Goal: Find specific page/section: Find specific page/section

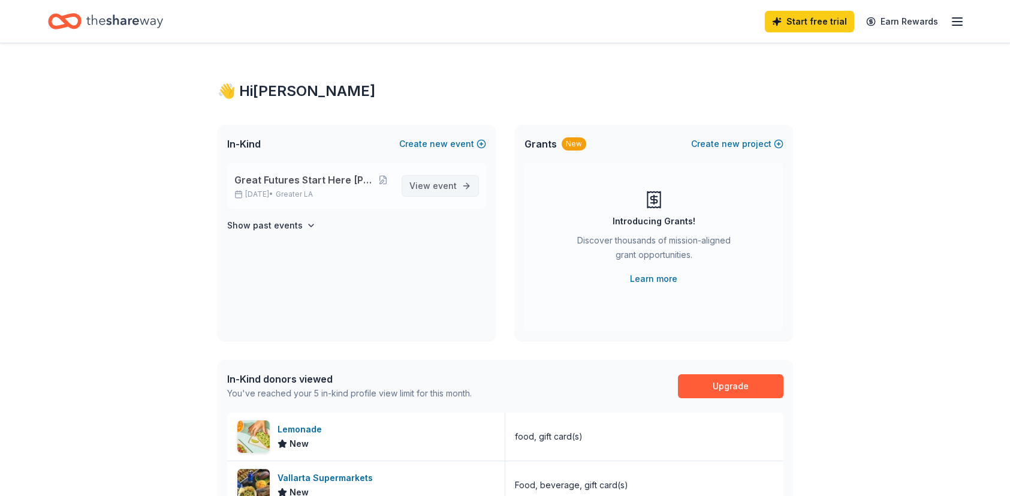
click at [437, 188] on span "event" at bounding box center [445, 185] width 24 height 10
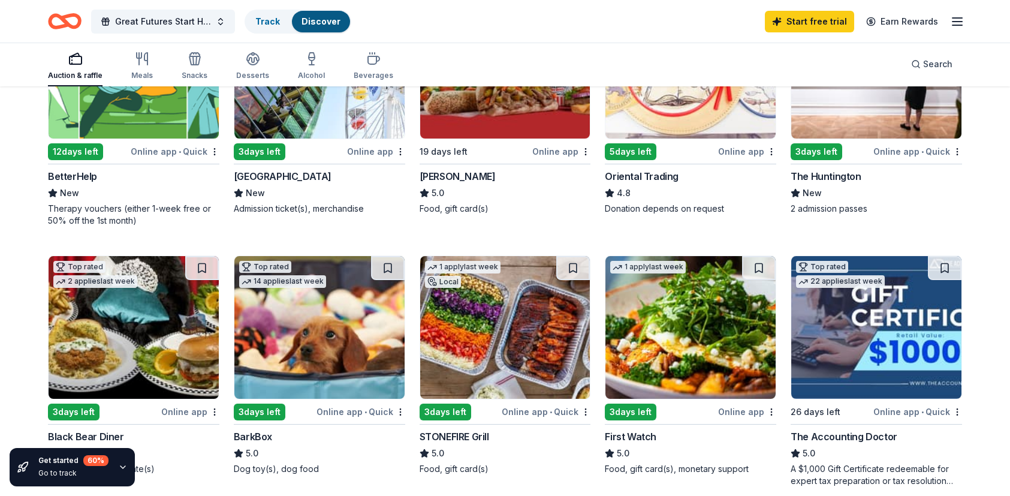
scroll to position [420, 0]
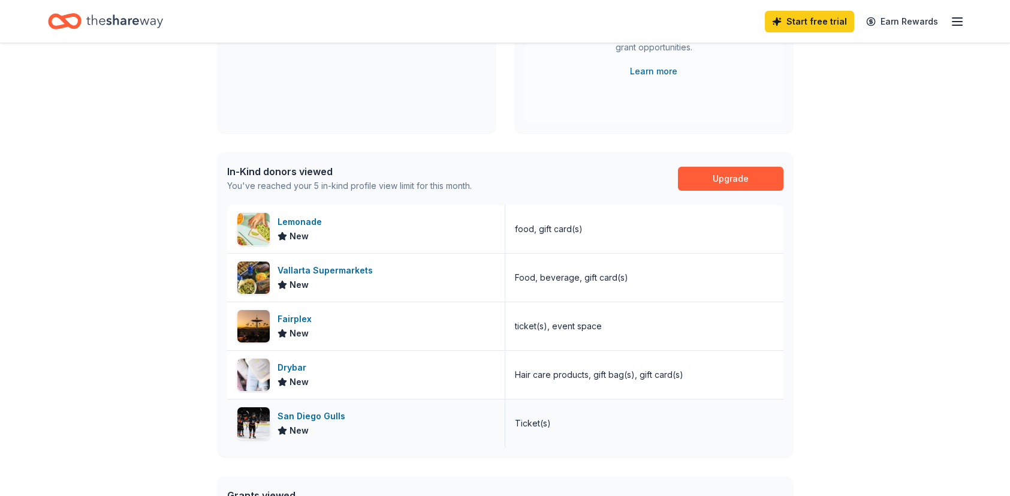
scroll to position [240, 0]
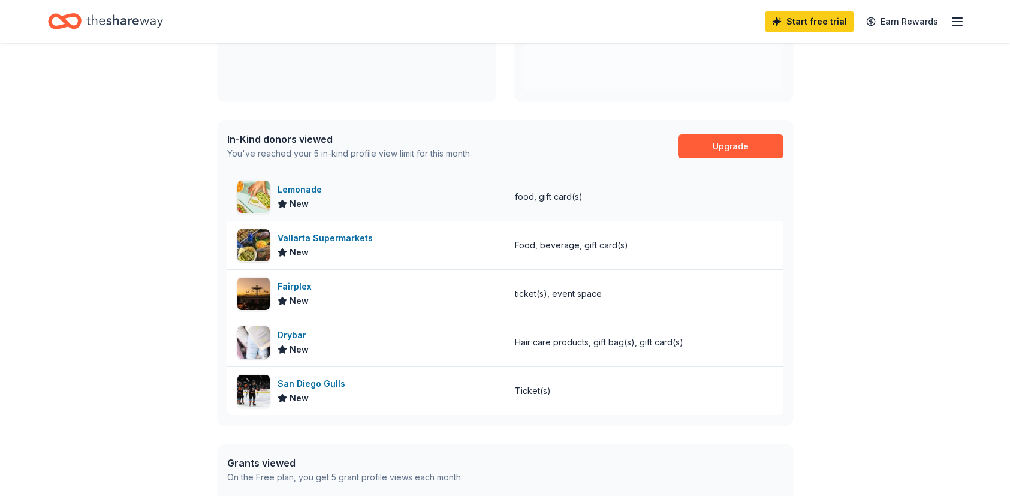
click at [290, 188] on div "Lemonade" at bounding box center [301, 189] width 49 height 14
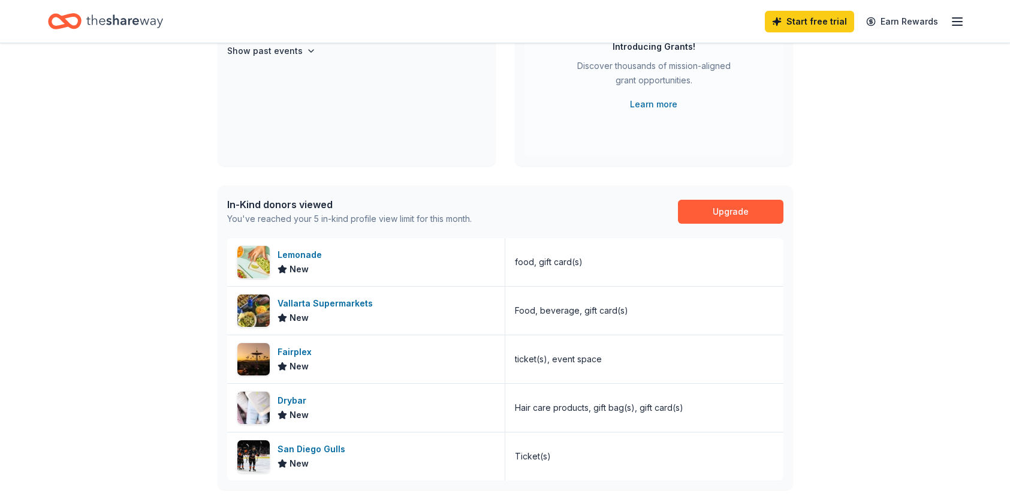
scroll to position [0, 0]
